Goal: Transaction & Acquisition: Purchase product/service

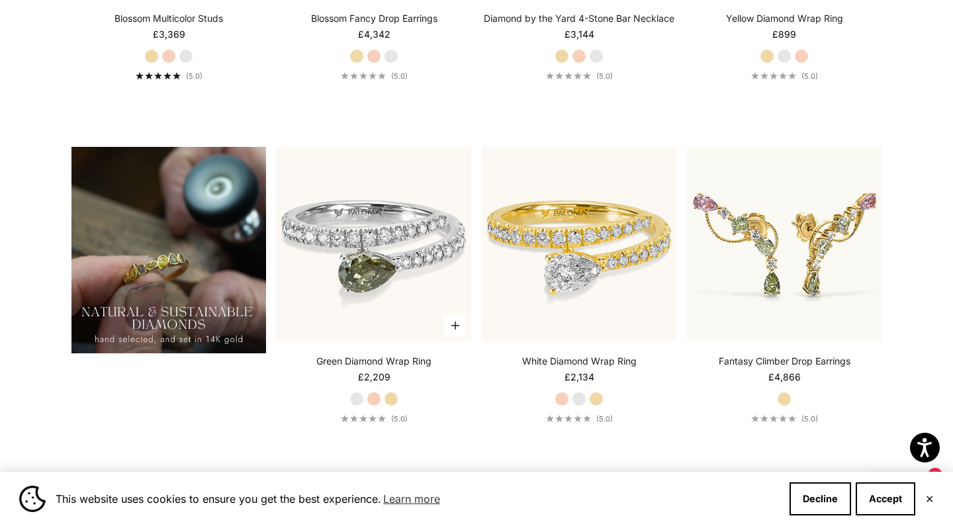
scroll to position [993, 0]
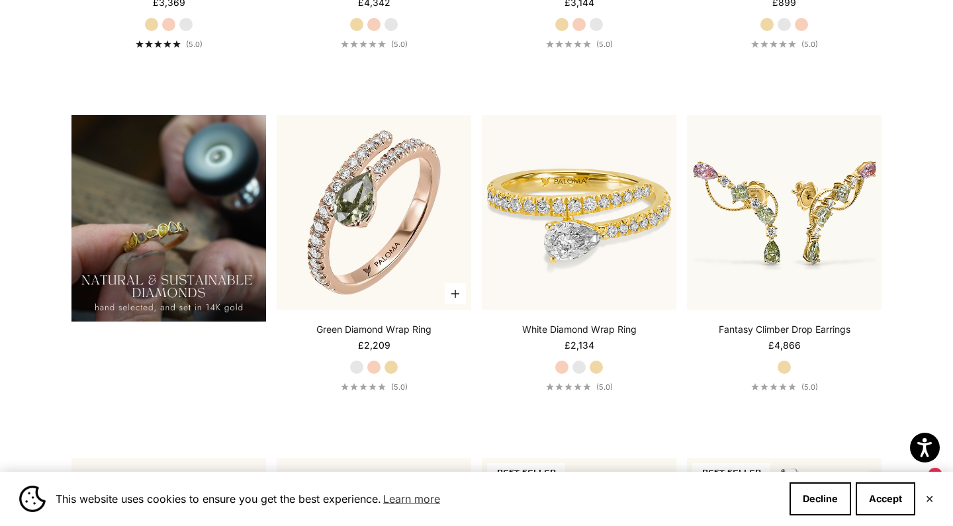
click at [391, 364] on label "Yellow Gold" at bounding box center [391, 367] width 15 height 15
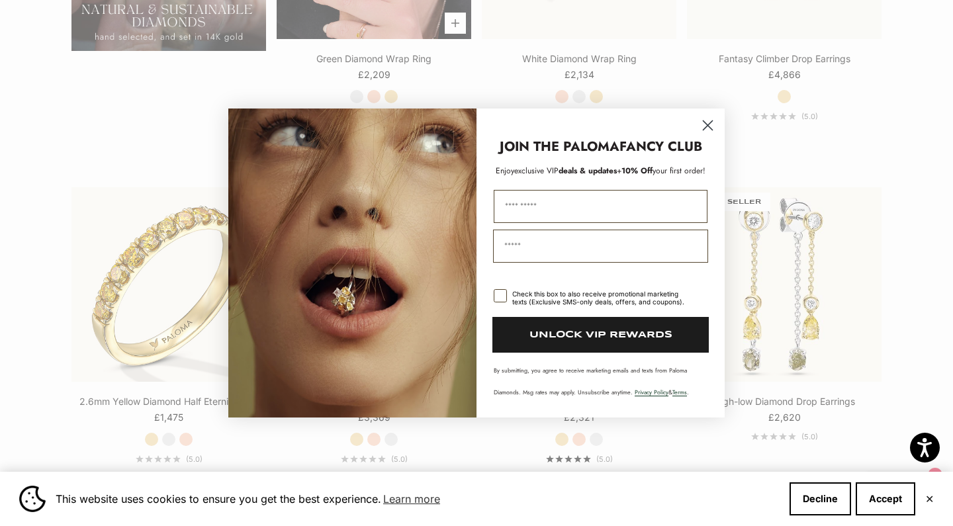
scroll to position [1376, 0]
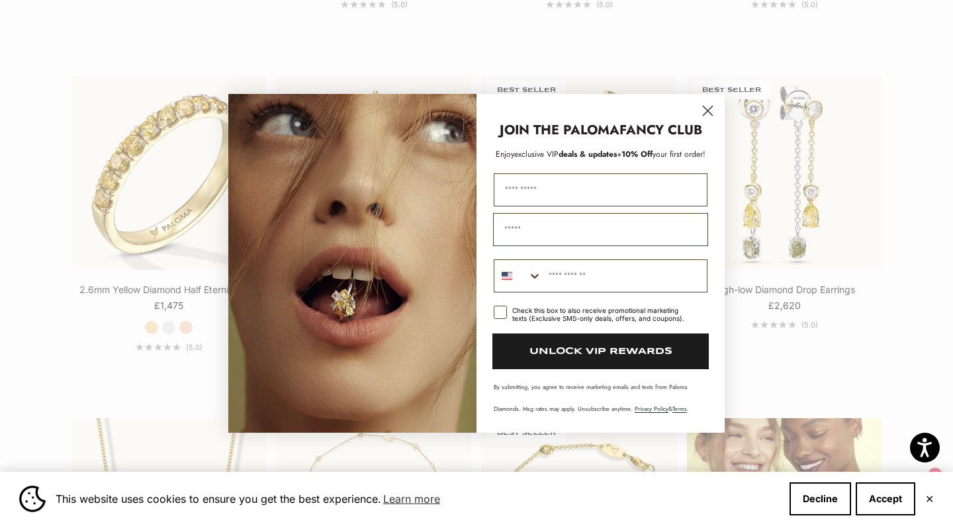
click at [706, 111] on circle "Close dialog" at bounding box center [708, 110] width 22 height 22
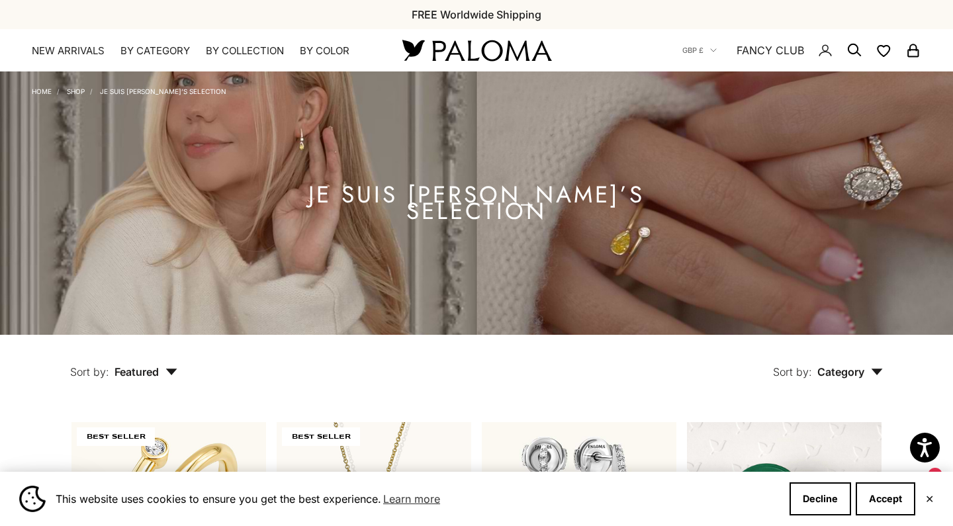
scroll to position [0, 0]
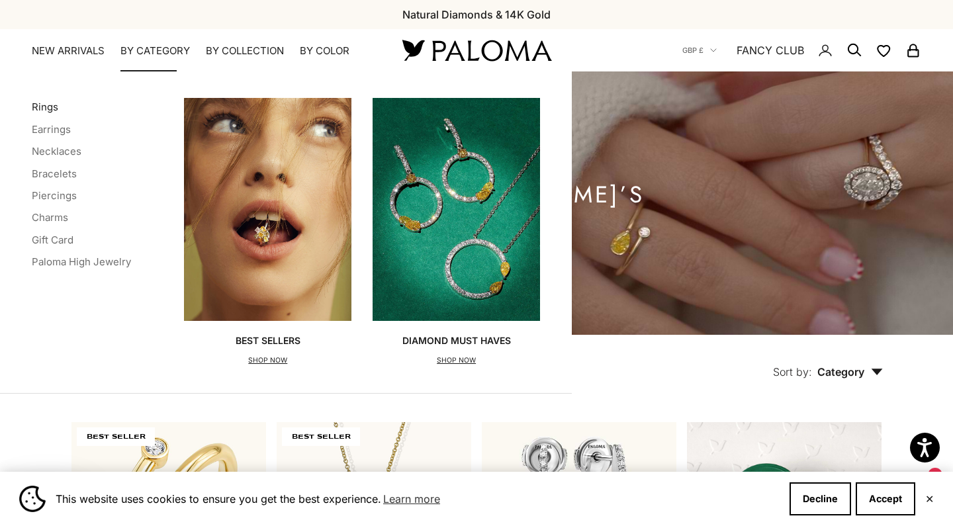
click at [35, 105] on link "Rings" at bounding box center [45, 107] width 26 height 13
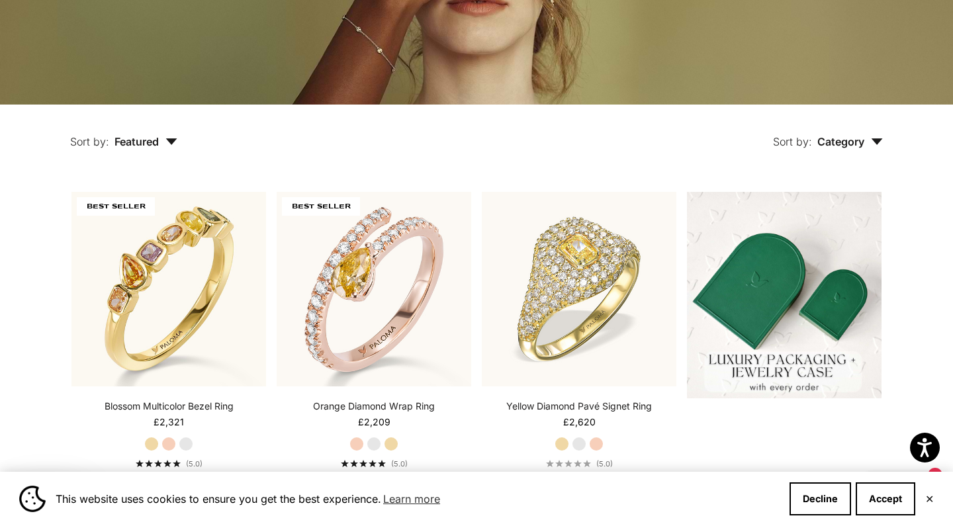
scroll to position [236, 0]
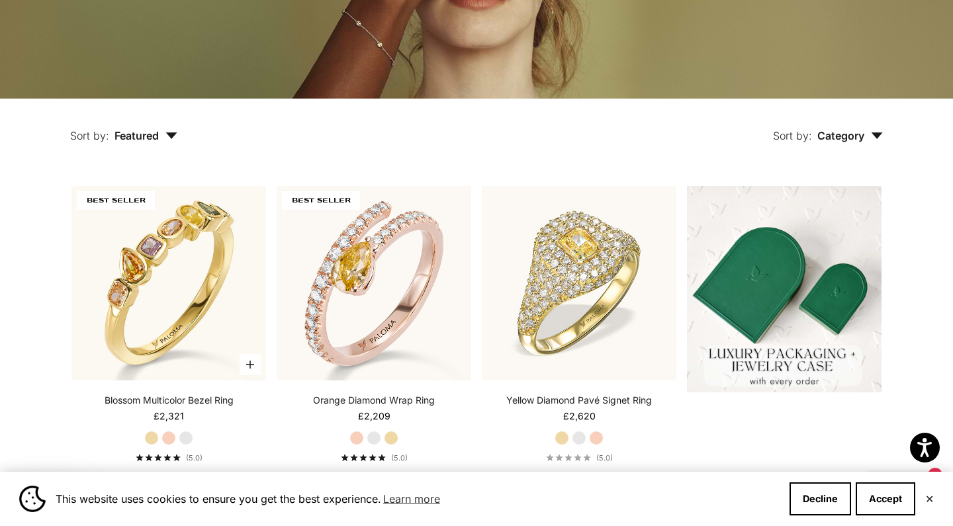
click at [188, 437] on label "White Gold" at bounding box center [186, 438] width 15 height 15
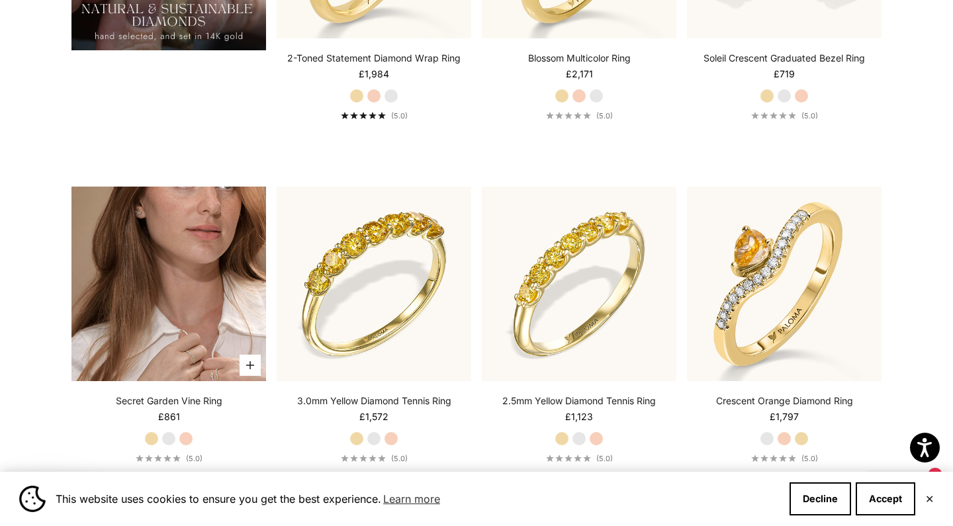
scroll to position [1266, 0]
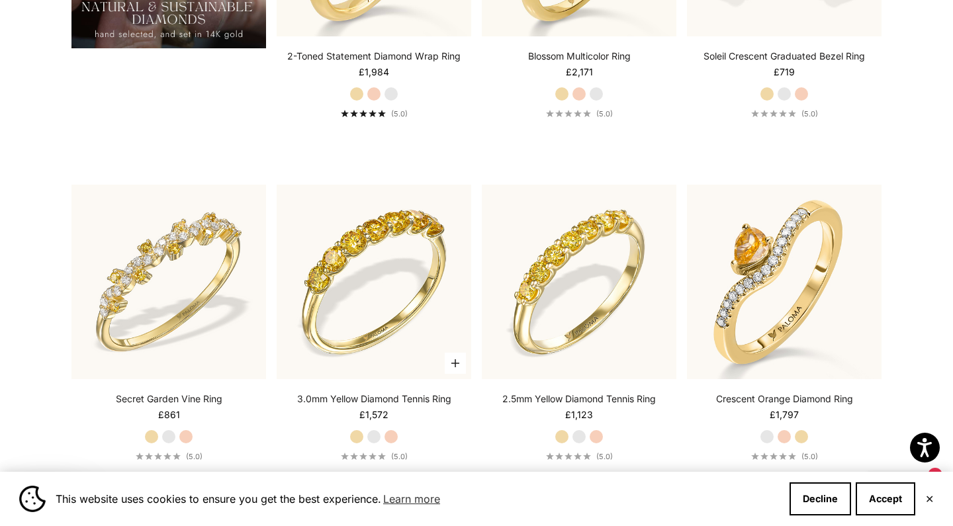
click at [375, 436] on label "White Gold" at bounding box center [374, 437] width 15 height 15
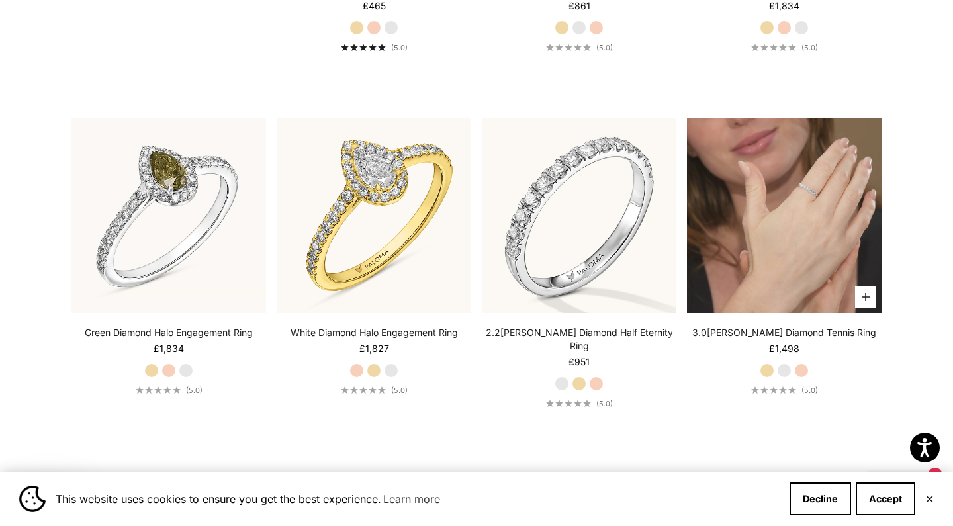
scroll to position [2710, 0]
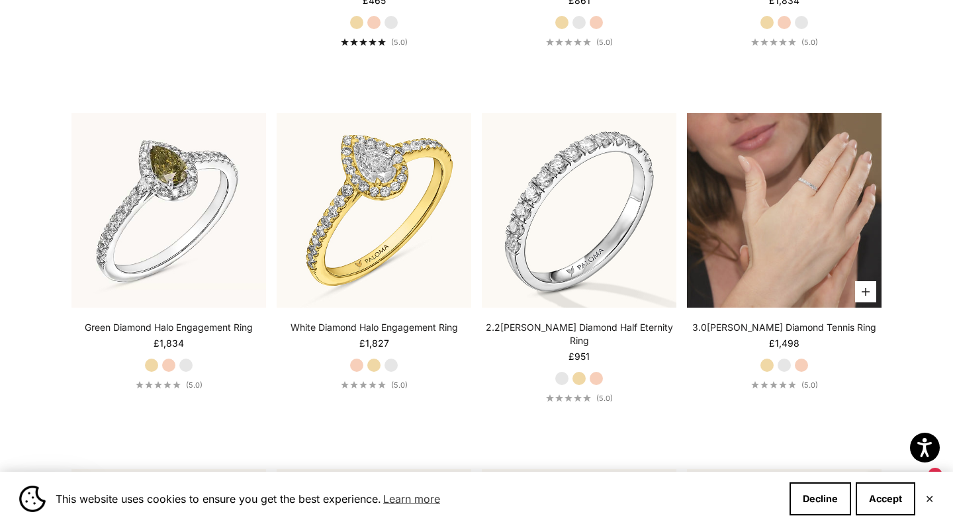
click at [801, 234] on video "#YellowGold\a#WhiteGold\a#RoseGold" at bounding box center [784, 210] width 195 height 195
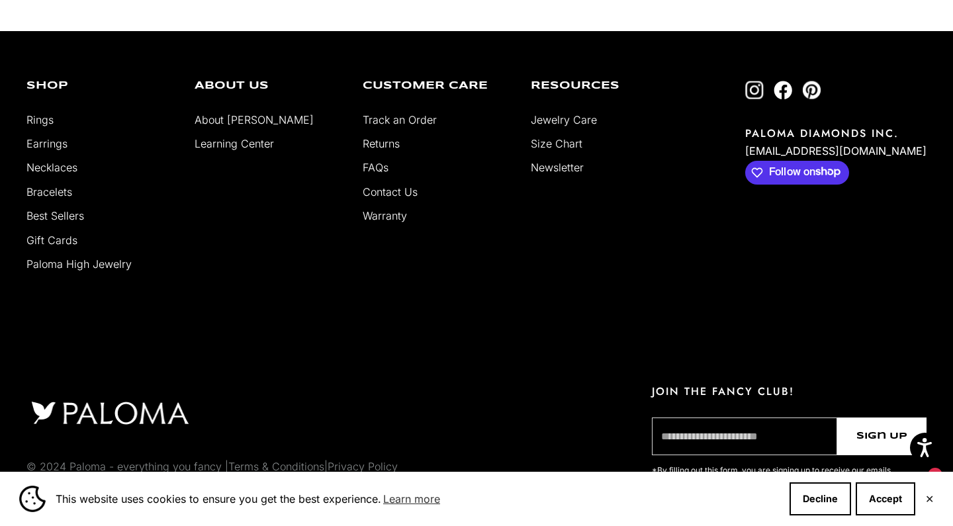
scroll to position [6555, 0]
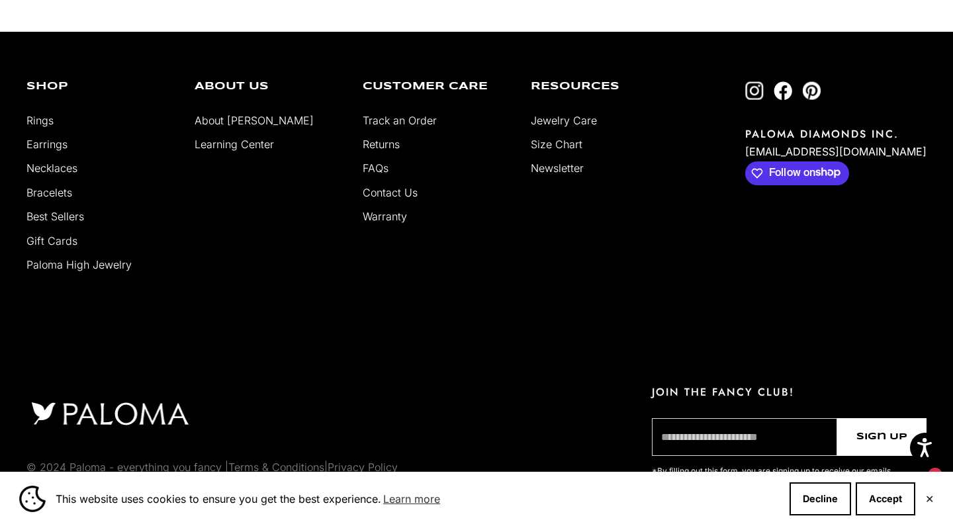
click at [61, 186] on link "Bracelets" at bounding box center [49, 192] width 46 height 13
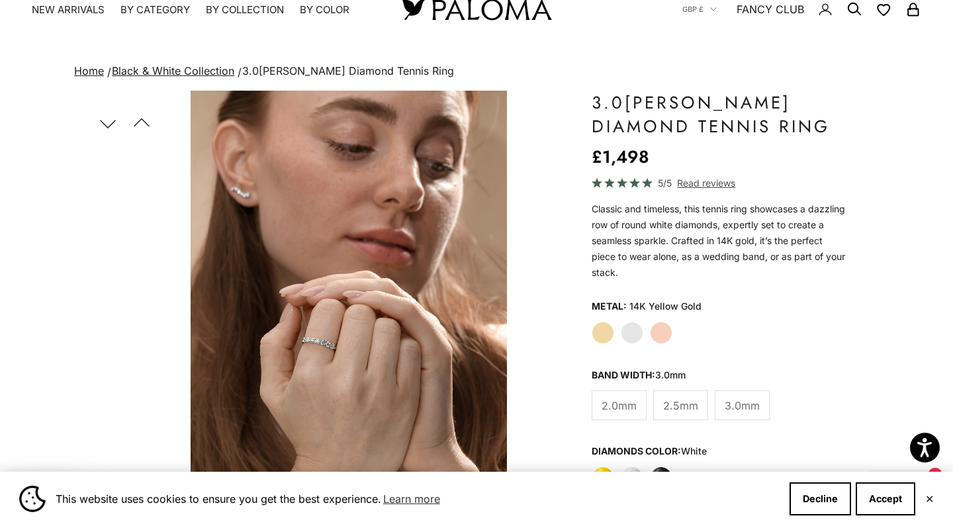
scroll to position [44, 0]
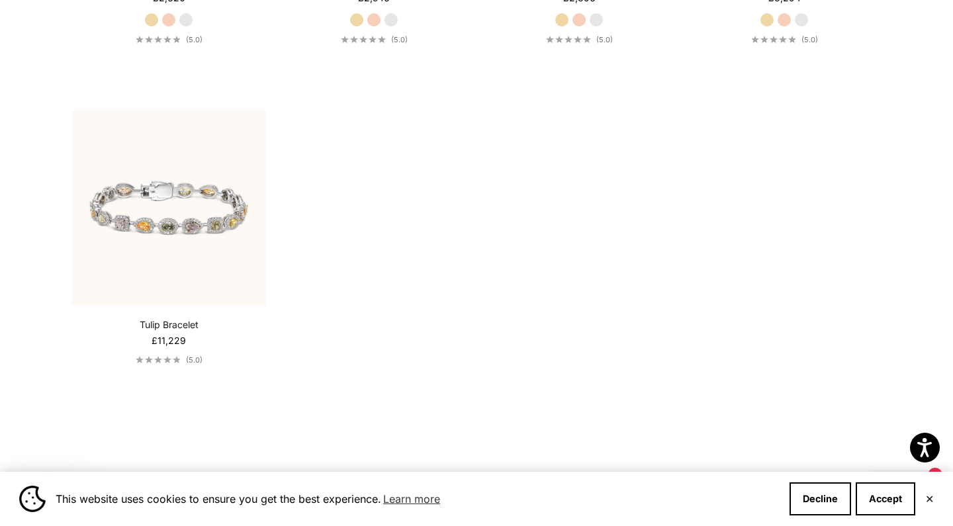
scroll to position [1057, 0]
